Goal: Task Accomplishment & Management: Manage account settings

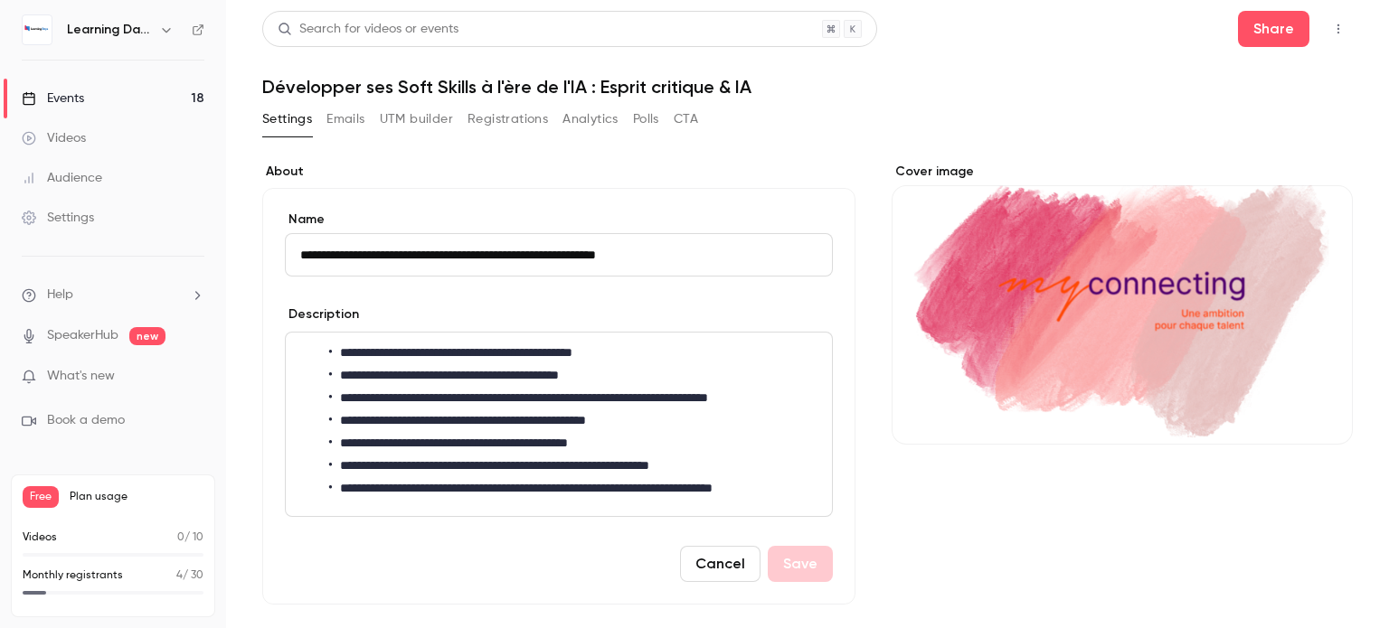
click at [33, 39] on img at bounding box center [37, 29] width 29 height 29
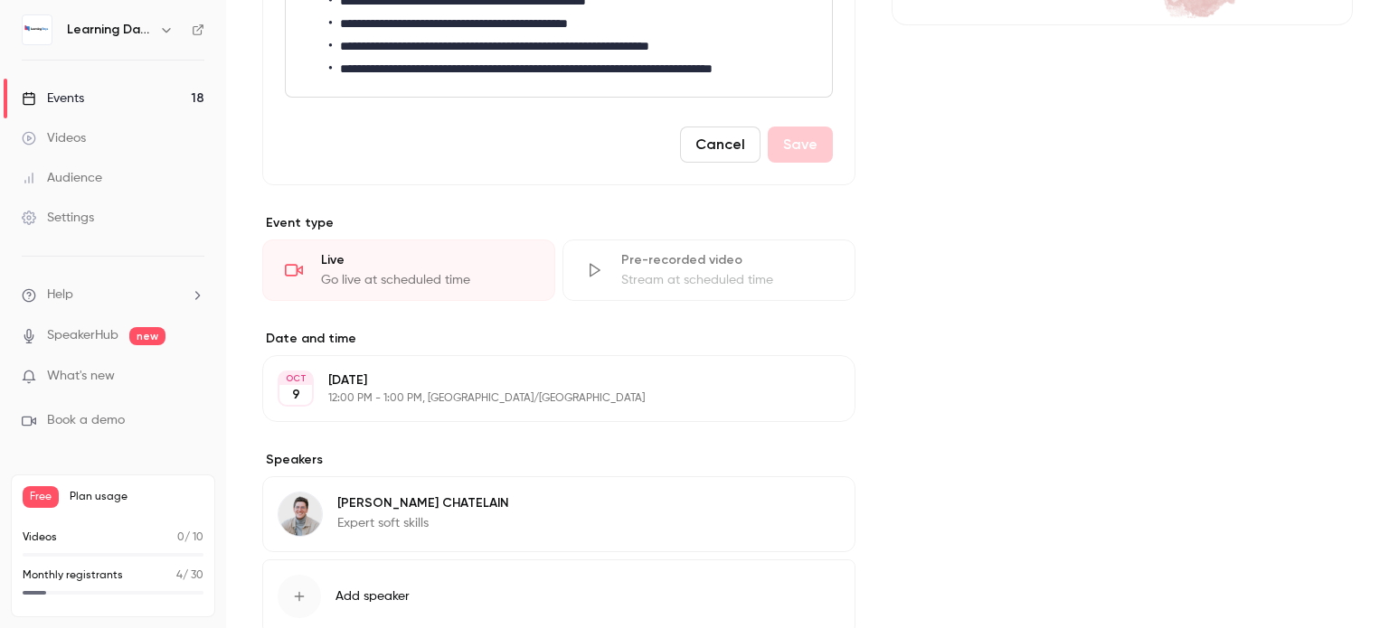
scroll to position [549, 0]
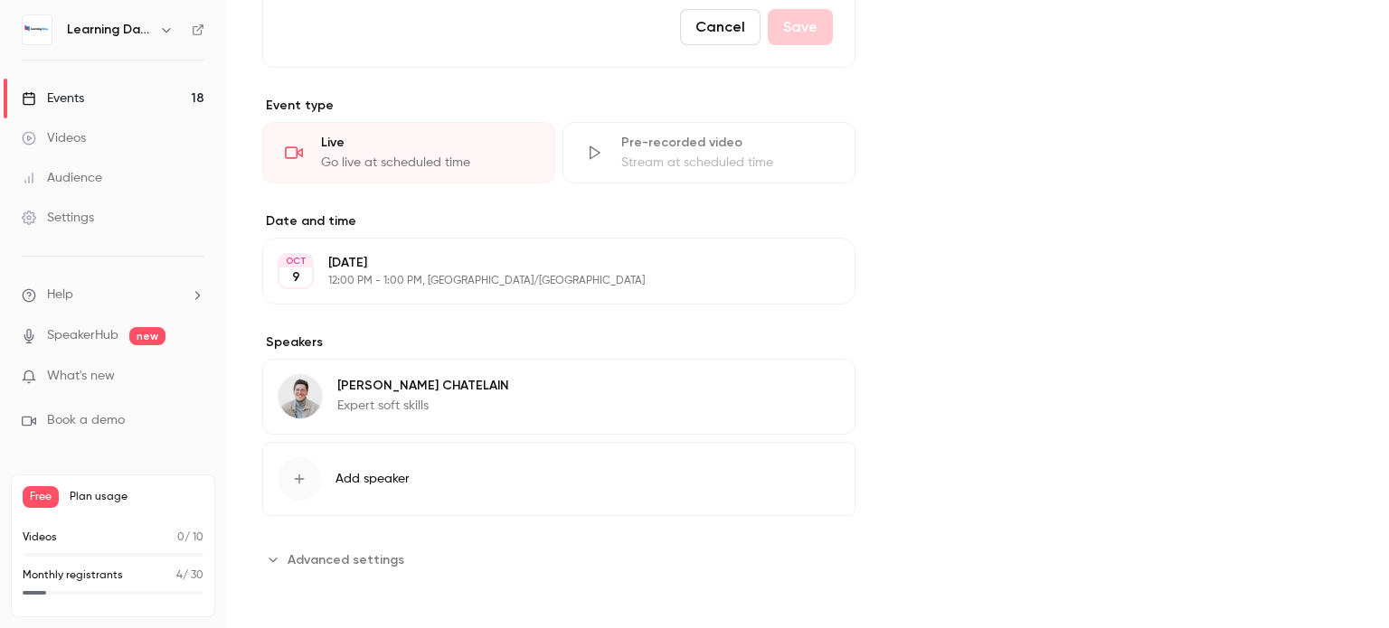
click at [372, 382] on p "[PERSON_NAME]" at bounding box center [423, 386] width 172 height 18
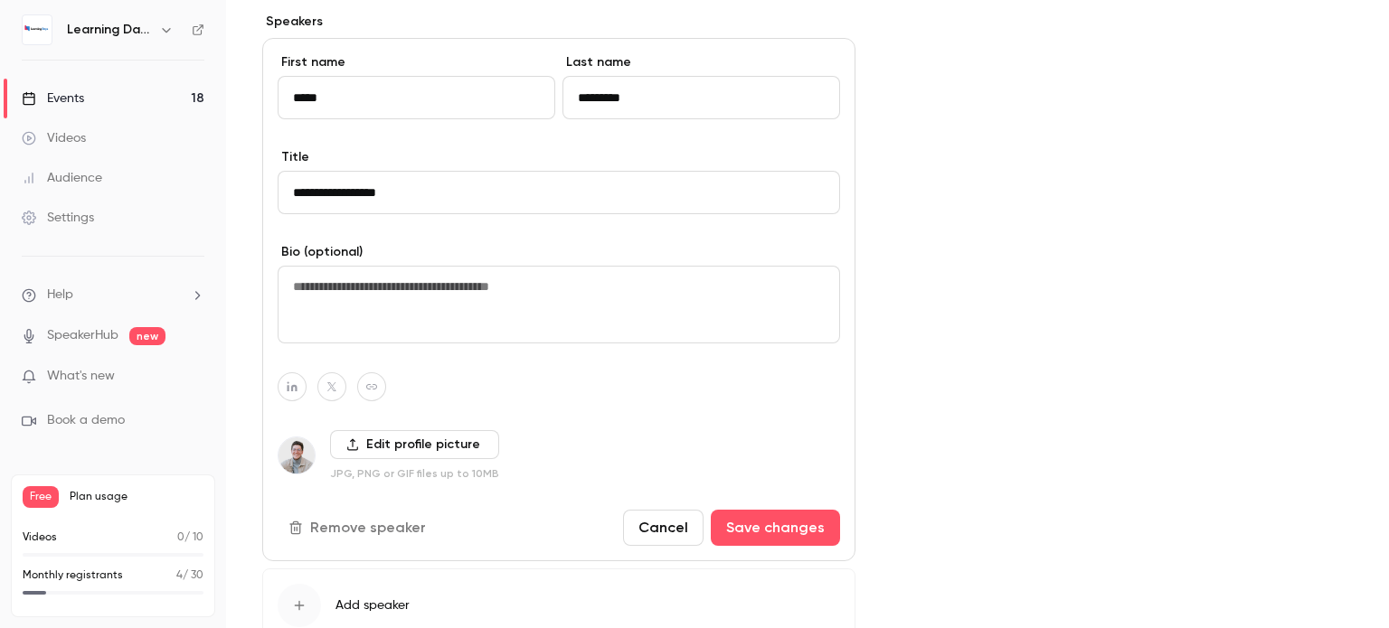
scroll to position [859, 0]
click at [513, 317] on textarea at bounding box center [559, 304] width 562 height 78
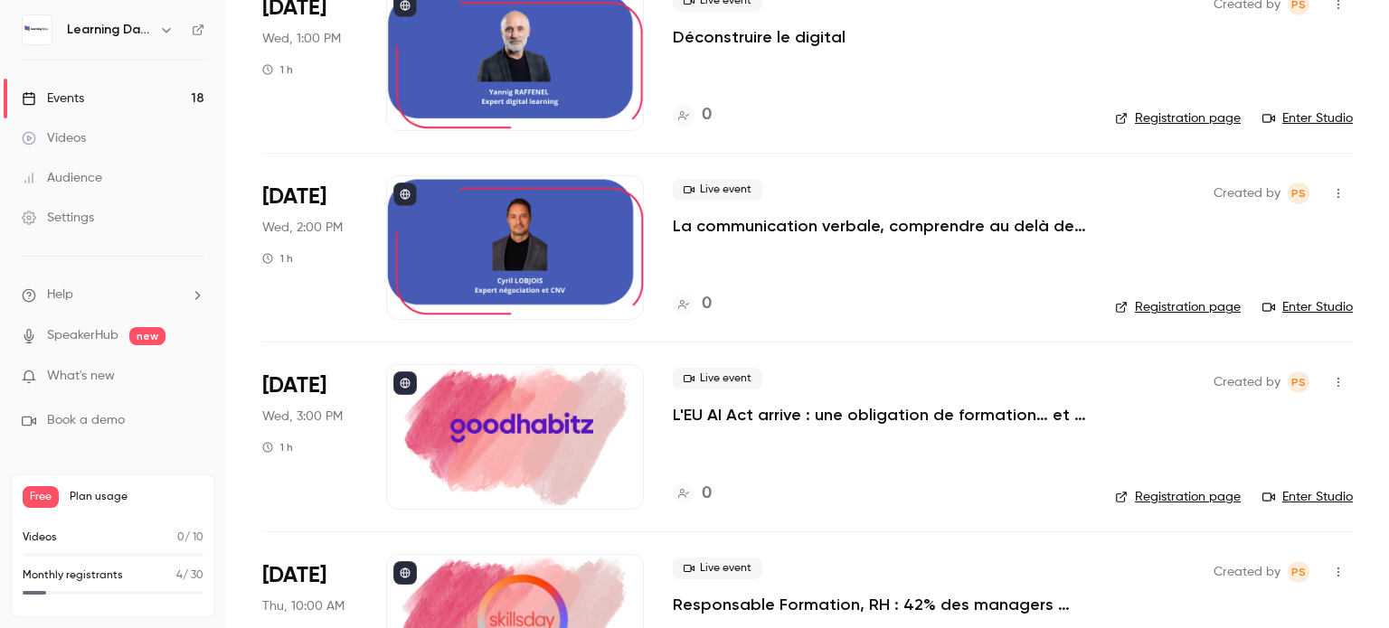
scroll to position [1987, 0]
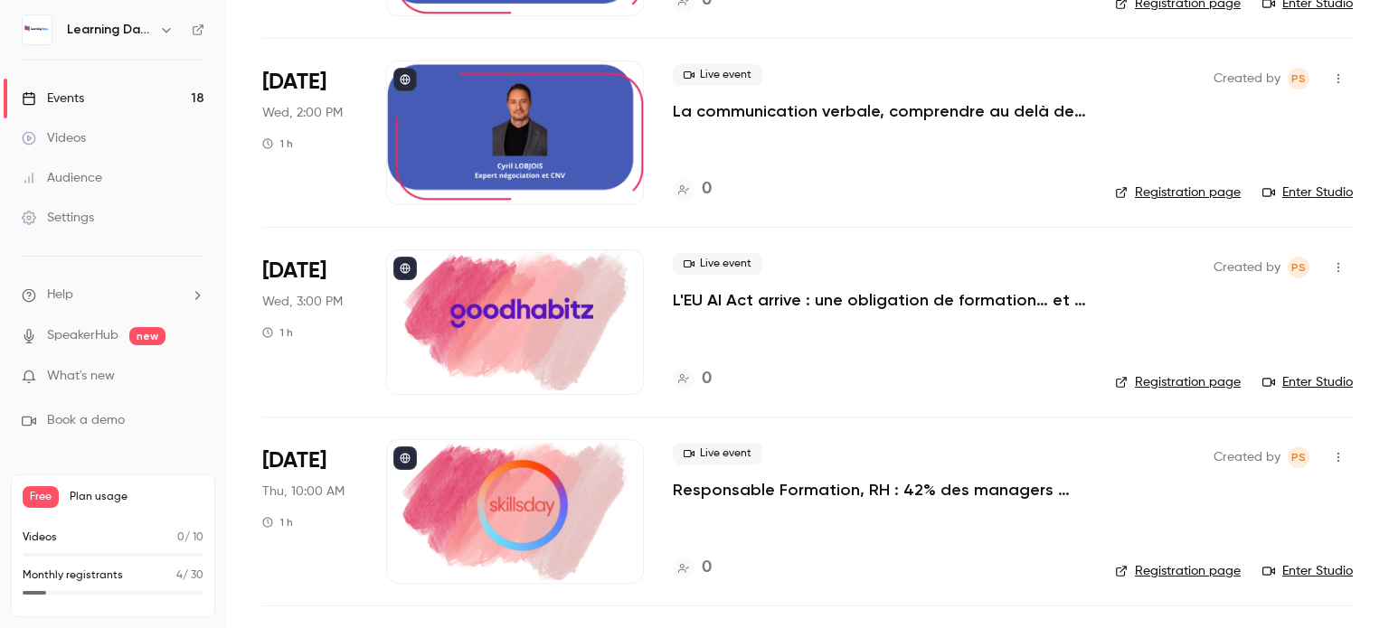
click at [690, 302] on p "L'EU AI Act arrive : une obligation de formation… et une opportunité stratégiqu…" at bounding box center [879, 300] width 413 height 22
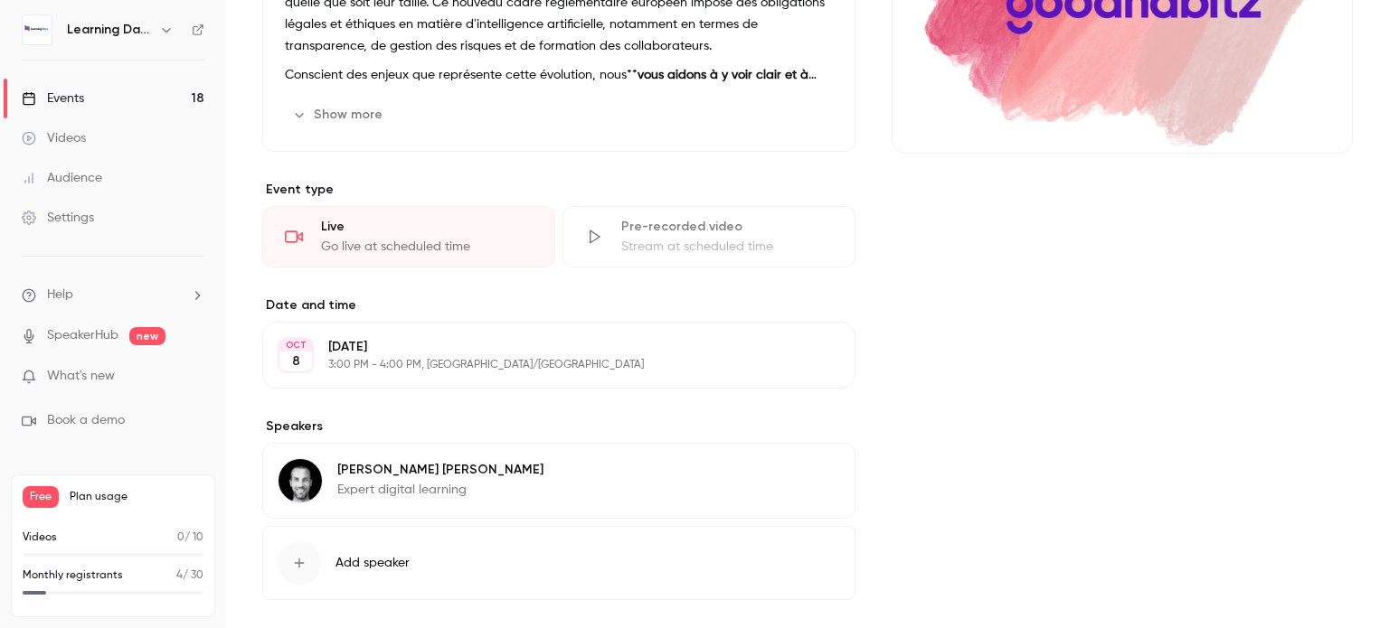
scroll to position [298, 0]
